Goal: Communication & Community: Ask a question

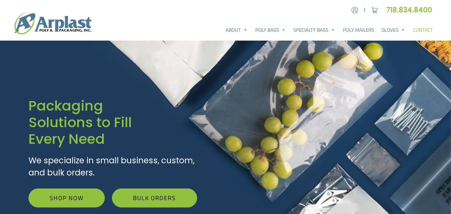
click at [415, 31] on link "Contact" at bounding box center [423, 30] width 28 height 12
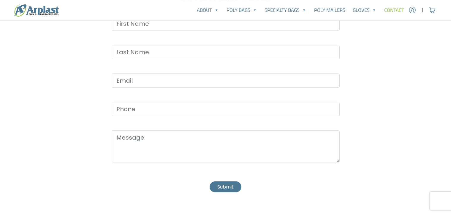
scroll to position [196, 0]
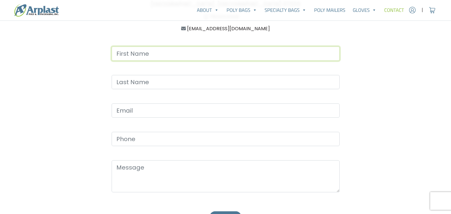
click at [142, 52] on input "Contact form" at bounding box center [226, 54] width 228 height 14
type input "Daisy"
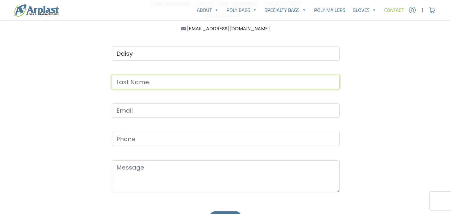
type input "Pierce"
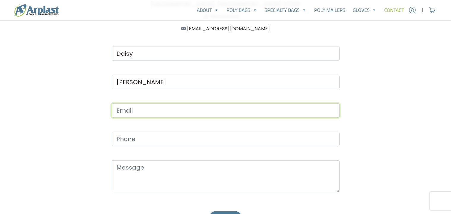
type input "daisypierce57@yahoo.com"
type input "9496772475"
drag, startPoint x: 207, startPoint y: 111, endPoint x: 192, endPoint y: 111, distance: 14.9
click at [192, 111] on input "daisypierce57@yahoo.com" at bounding box center [226, 111] width 228 height 14
type input "d"
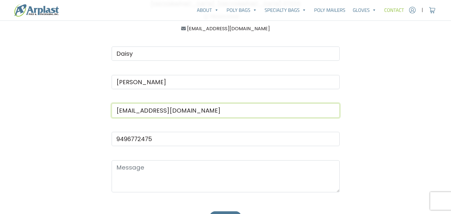
type input "daisy@alindustriesinc.com"
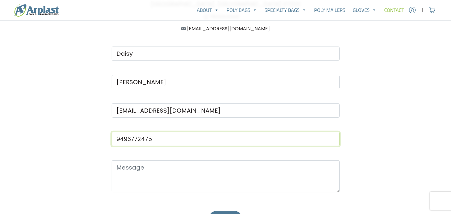
drag, startPoint x: 153, startPoint y: 141, endPoint x: 101, endPoint y: 138, distance: 52.7
click at [101, 138] on div "Daisy Pierce daisy@alindustriesinc.com 9496772475 Submit" at bounding box center [225, 136] width 257 height 209
type input "714-850-9133"
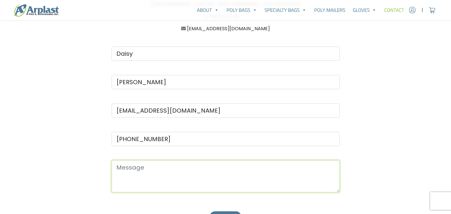
click at [153, 170] on textarea "Contact form" at bounding box center [226, 177] width 228 height 32
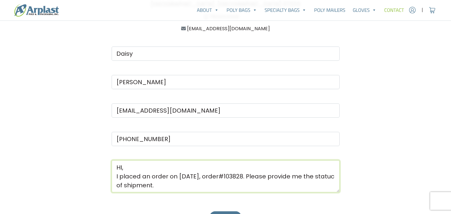
click at [137, 187] on textarea "HI, I placed an order on 09-22-2025, order#103828. Please provide me the statuc…" at bounding box center [226, 177] width 228 height 32
click at [177, 185] on textarea "HI, I placed an order on 09-22-2025, order#103828. Please provide me the status…" at bounding box center [226, 177] width 228 height 32
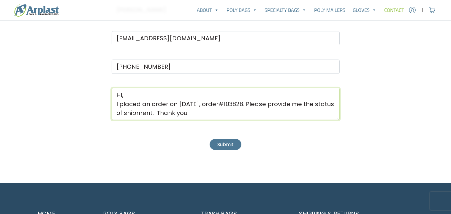
scroll to position [245, 0]
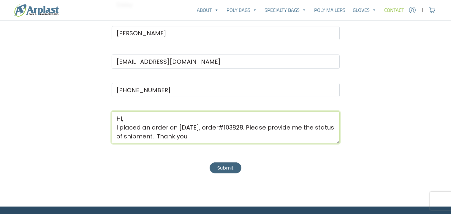
type textarea "HI, I placed an order on 09-22-2025, order#103828. Please provide me the status…"
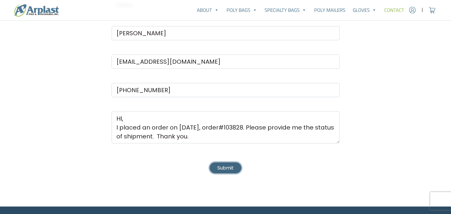
click at [217, 165] on button "Submit" at bounding box center [225, 168] width 31 height 11
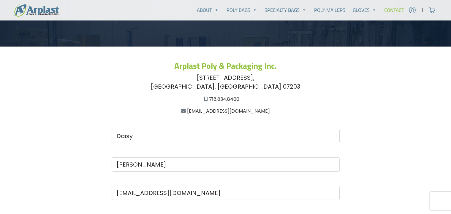
scroll to position [120, 0]
